Goal: Task Accomplishment & Management: Use online tool/utility

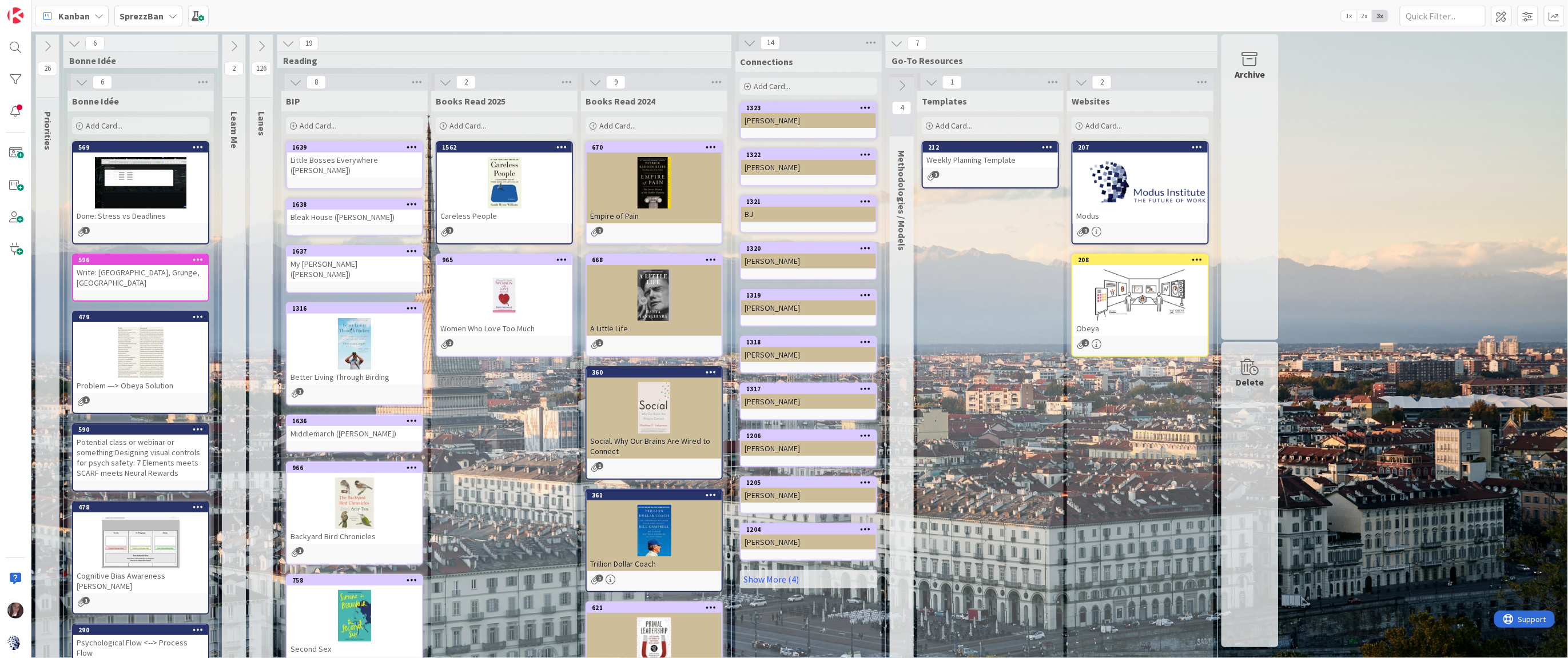
click at [146, 12] on b "SprezzBan" at bounding box center [141, 16] width 44 height 11
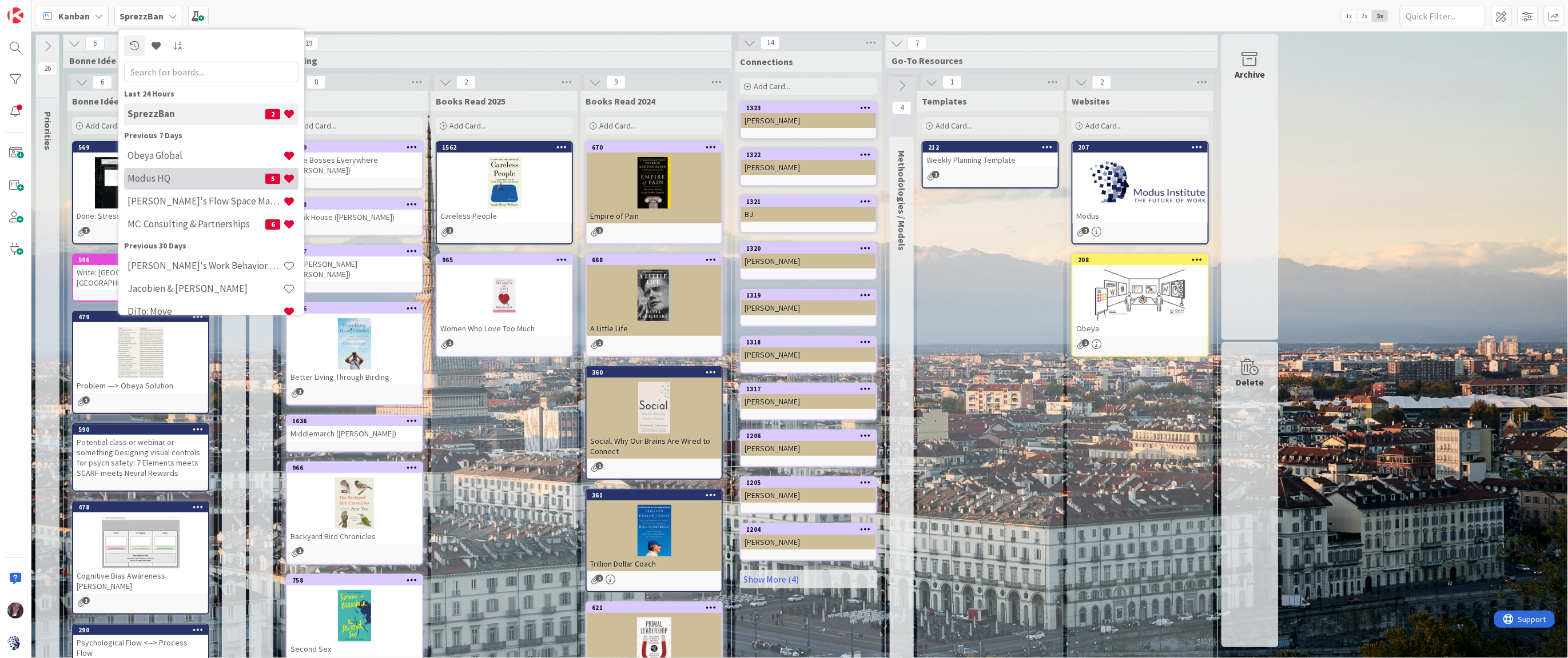
click at [144, 172] on div "Obeya Global Modus HQ 5 [PERSON_NAME]'s Flow Space Mapping MC: Consulting & Par…" at bounding box center [210, 191] width 174 height 92
click at [148, 177] on h4 "Modus HQ" at bounding box center [196, 178] width 138 height 11
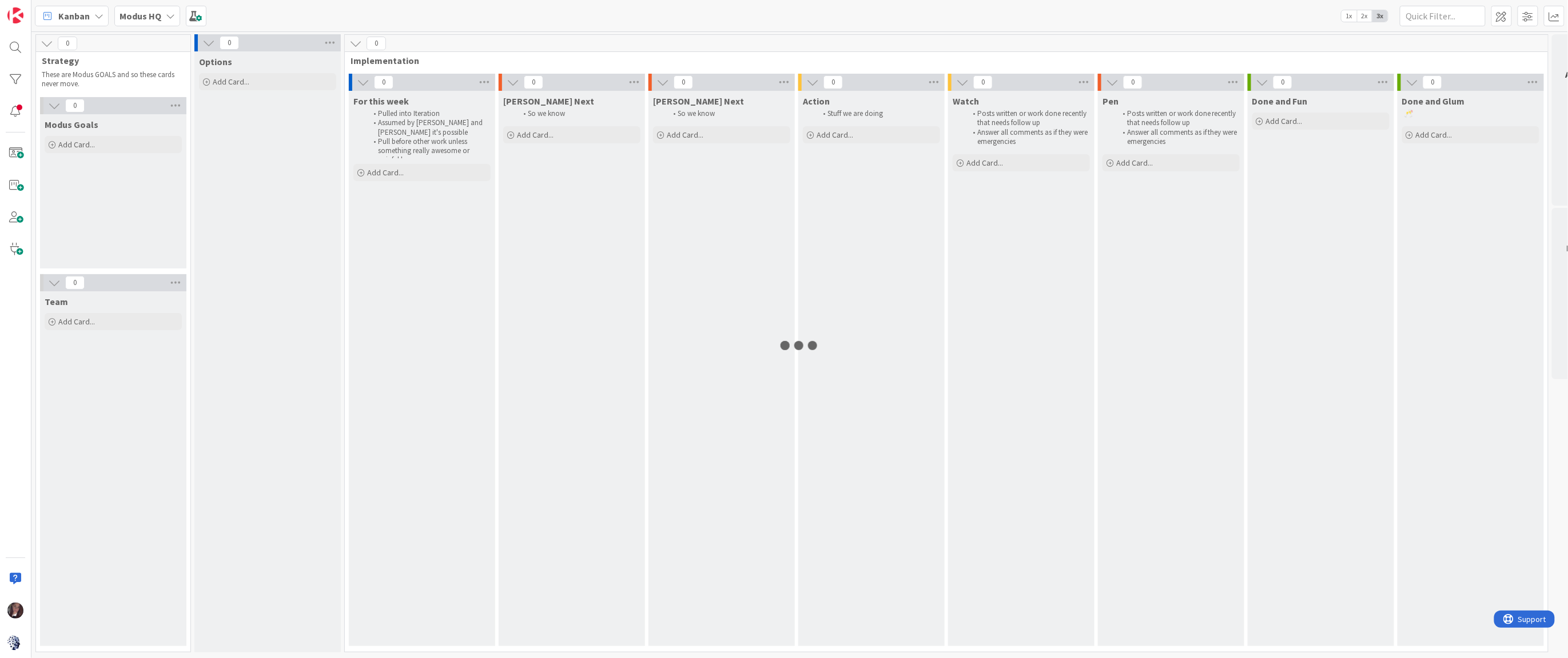
click at [149, 179] on div "Modus Goals Add Card..." at bounding box center [113, 191] width 147 height 155
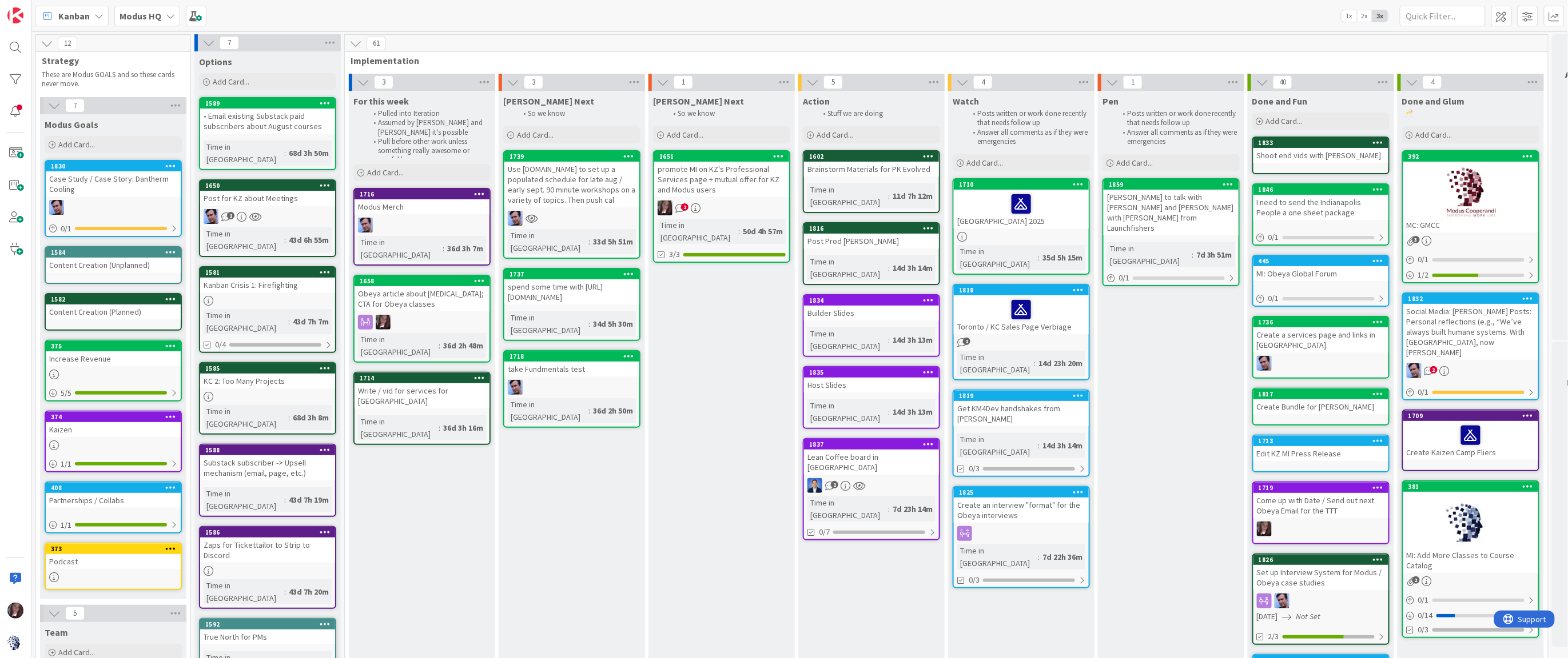
click at [134, 15] on b "Modus HQ" at bounding box center [140, 16] width 42 height 11
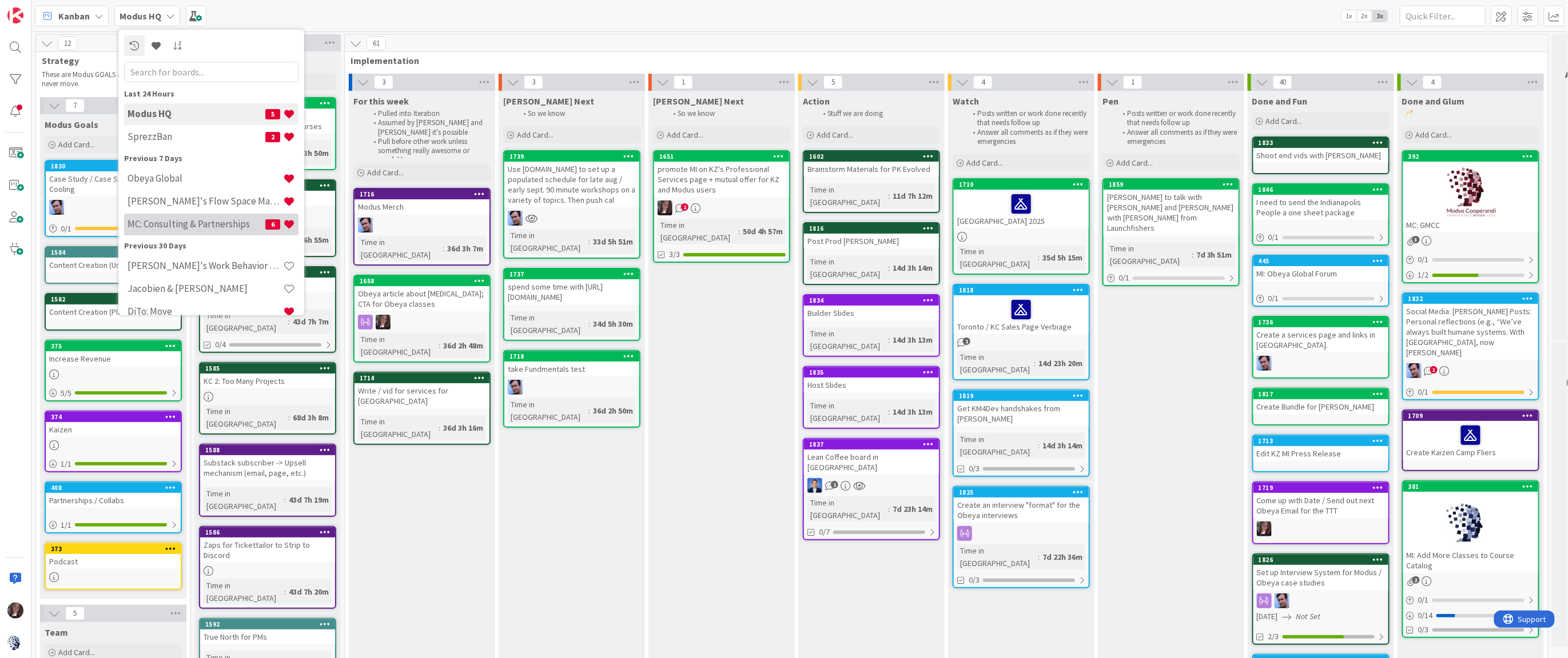
click at [200, 219] on h4 "MC: Consulting & Partnerships" at bounding box center [196, 223] width 138 height 11
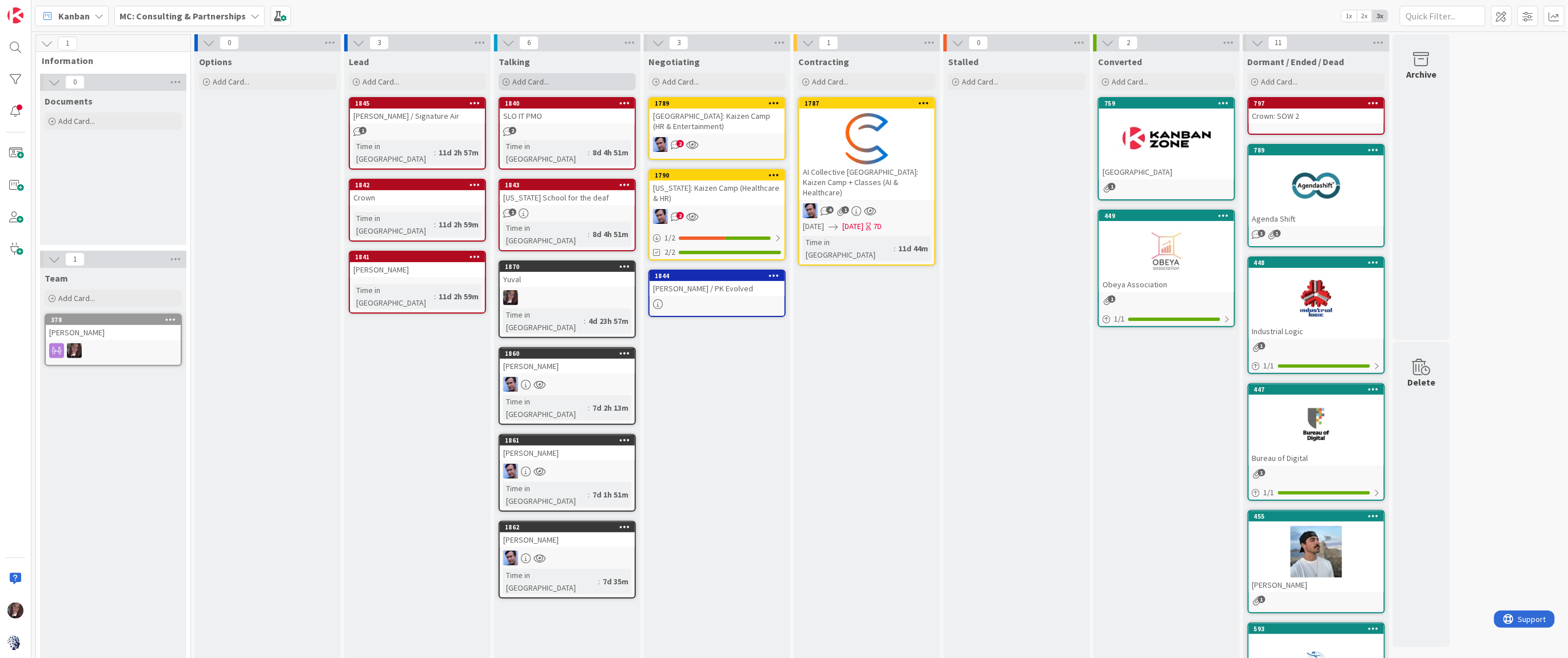
click at [542, 86] on span "Add Card..." at bounding box center [530, 82] width 36 height 11
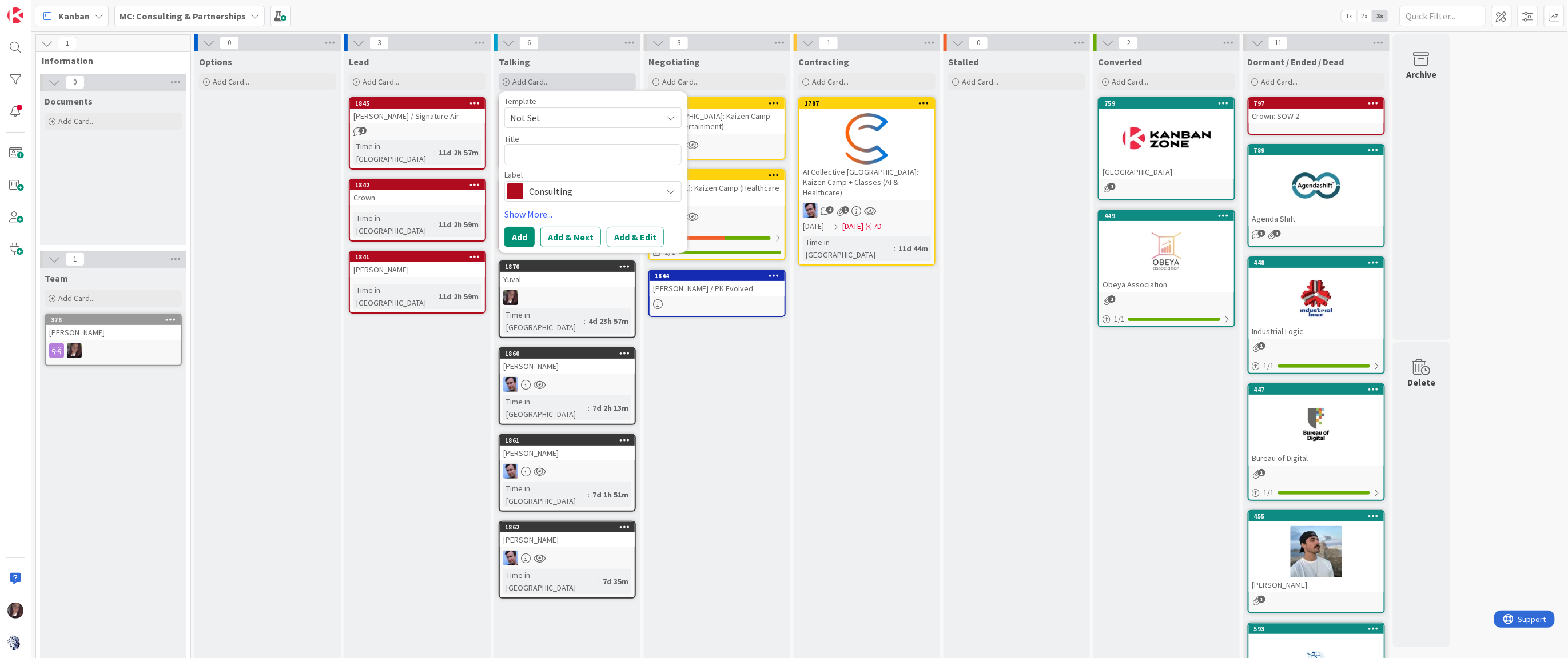
type textarea "x"
type textarea "C"
type textarea "x"
type textarea "Ch"
type textarea "x"
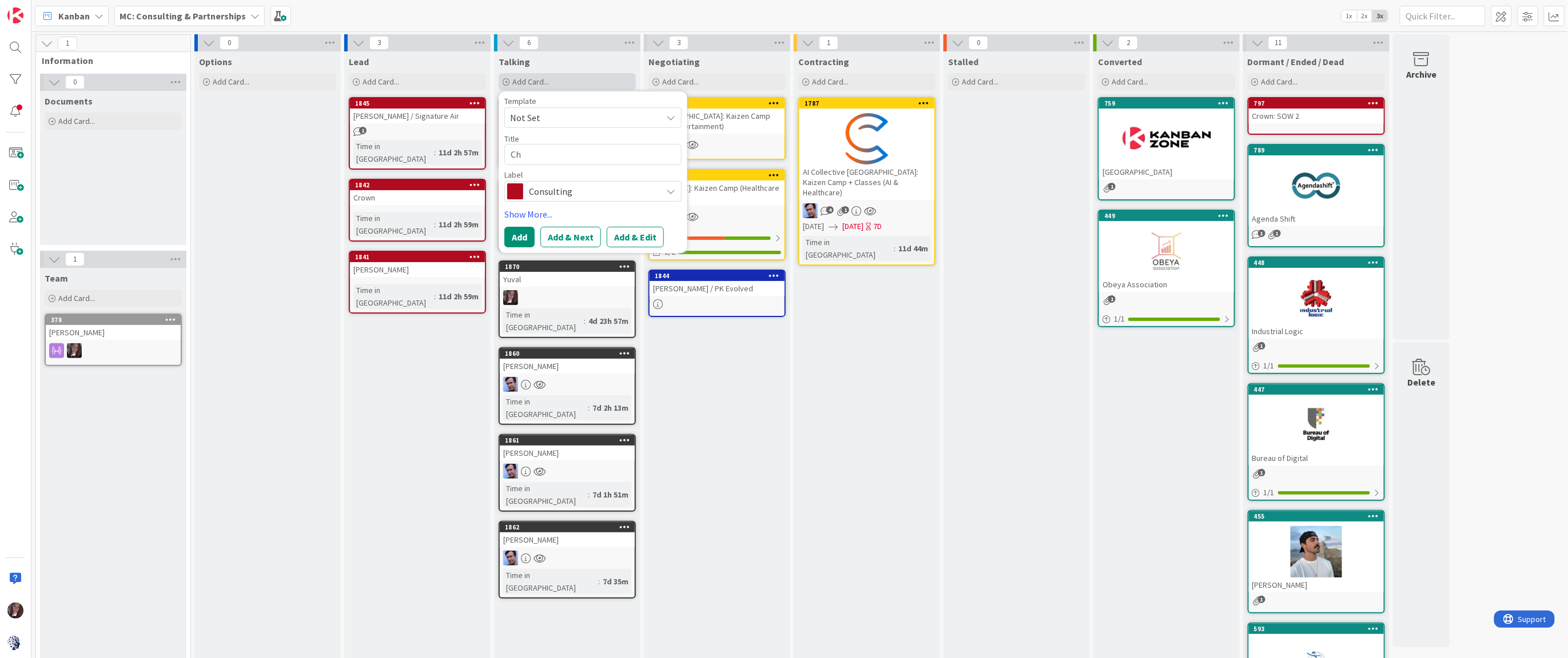
type textarea "C"
click at [296, 110] on div "Options Add Card..." at bounding box center [268, 647] width 147 height 1191
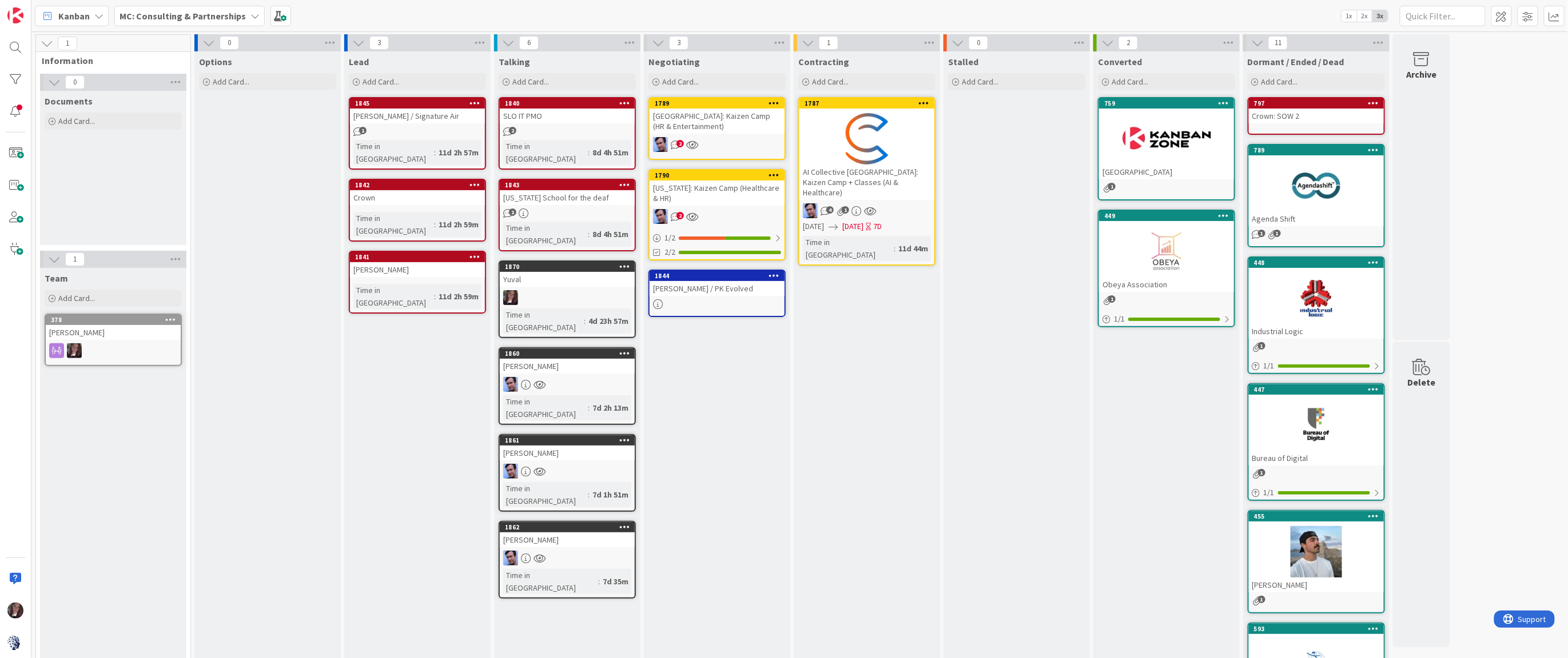
click at [567, 349] on div "1860" at bounding box center [567, 354] width 135 height 11
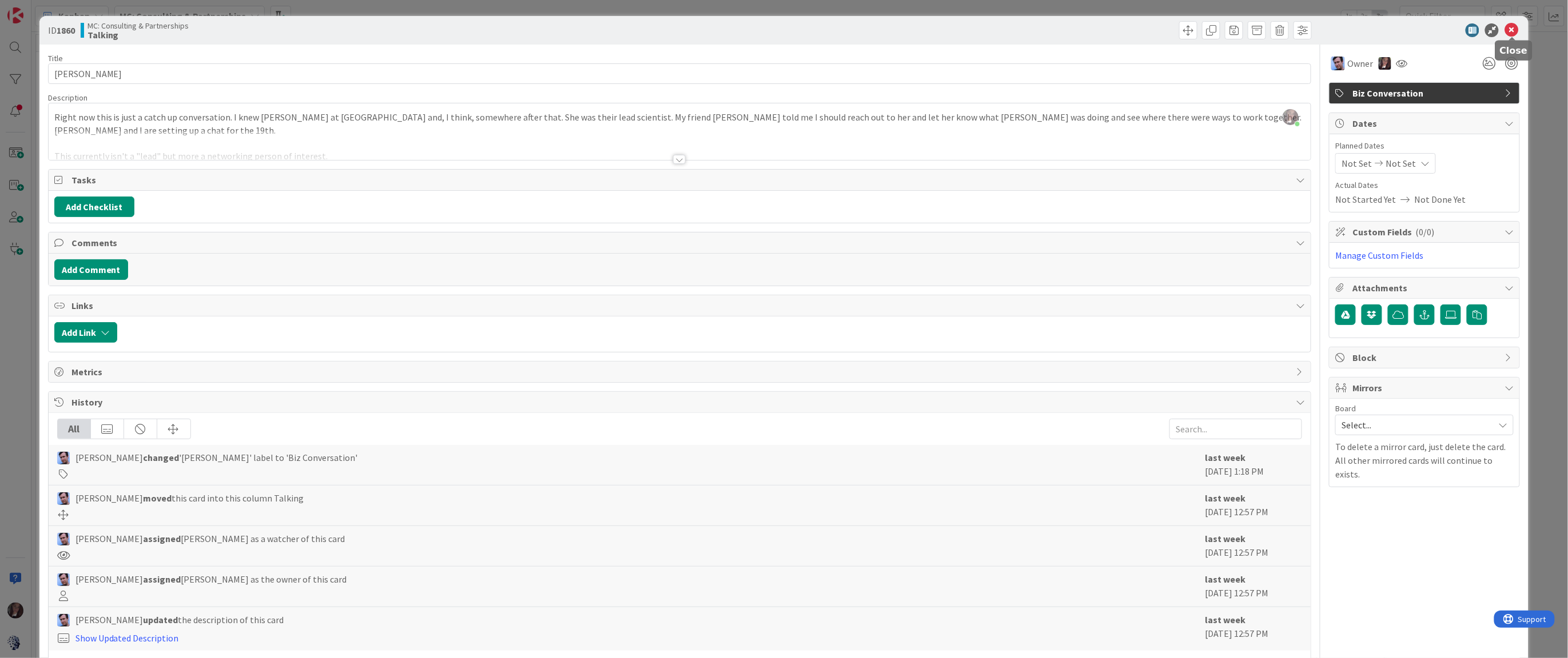
click at [1511, 30] on icon at bounding box center [1511, 31] width 14 height 14
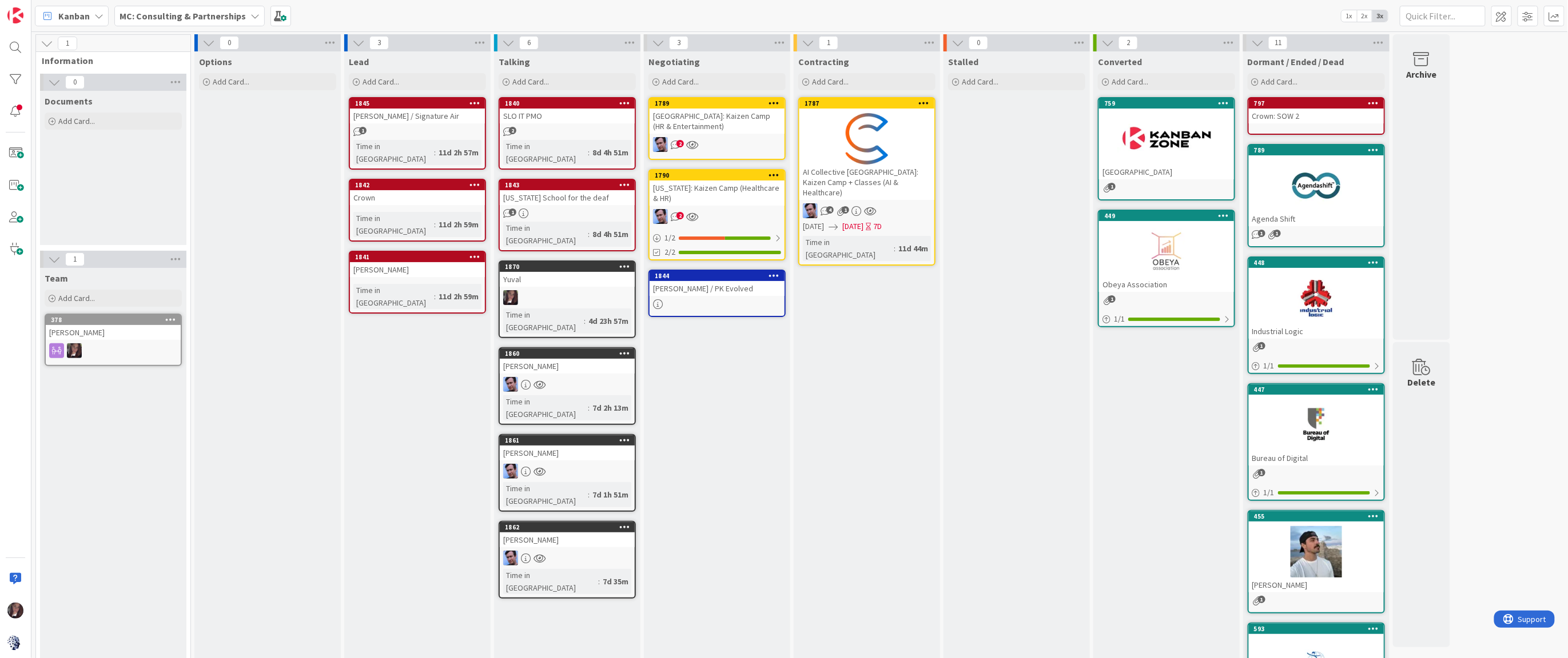
click at [546, 533] on div "[PERSON_NAME]" at bounding box center [567, 540] width 135 height 15
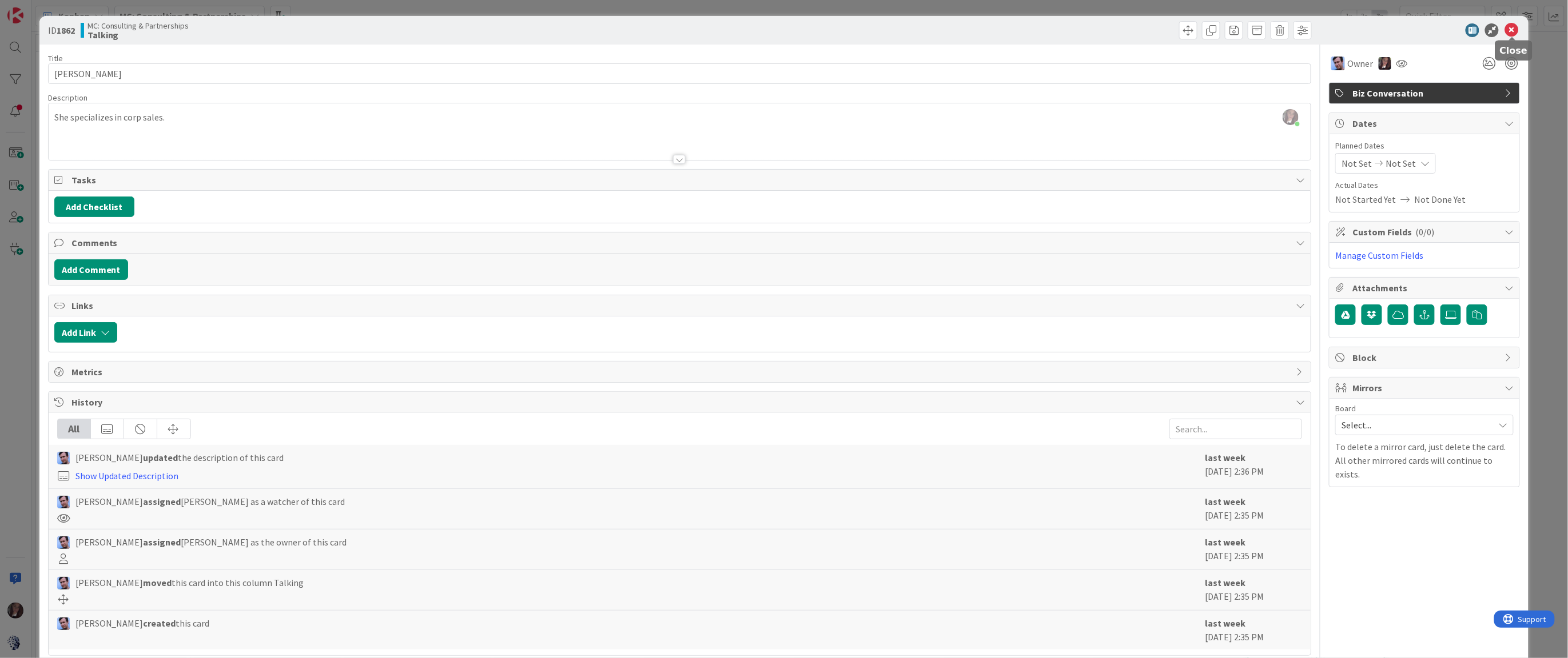
click at [1510, 28] on icon at bounding box center [1511, 31] width 14 height 14
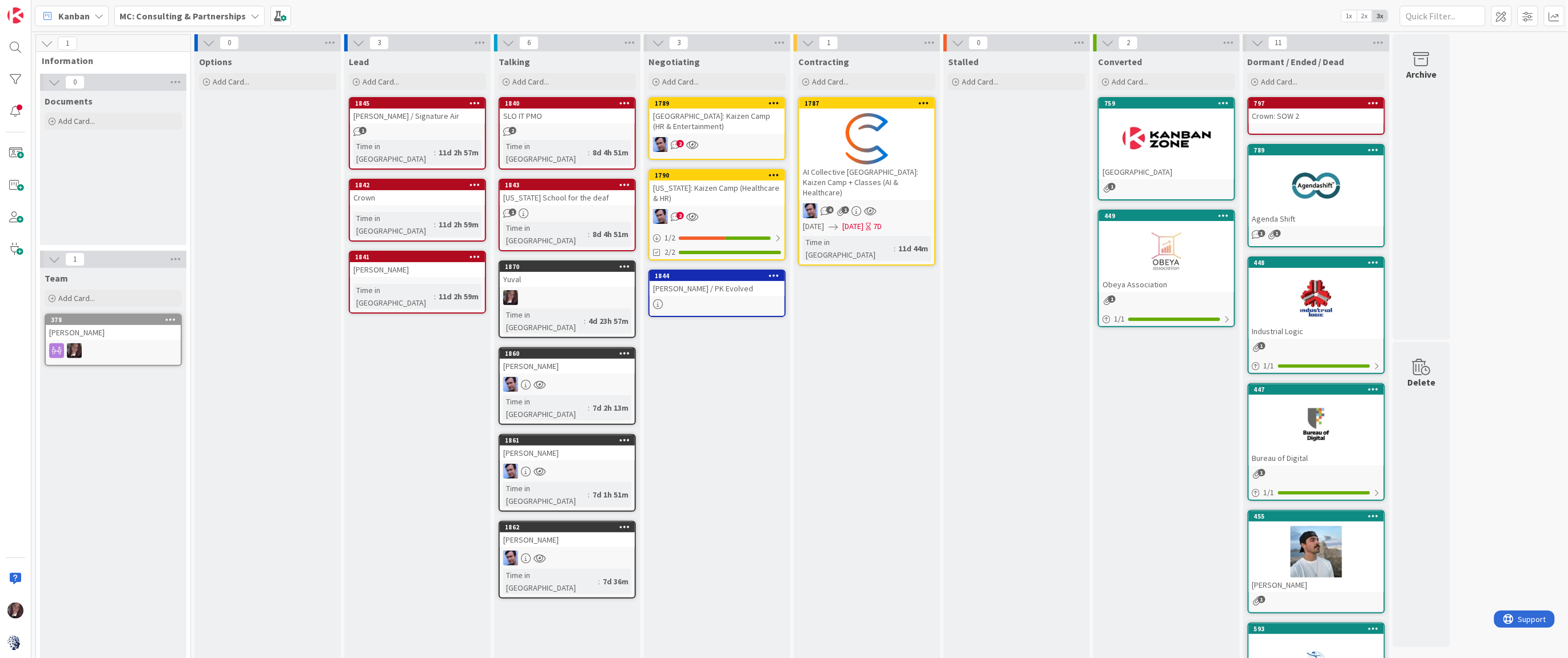
click at [845, 133] on div at bounding box center [867, 139] width 135 height 51
